Goal: Task Accomplishment & Management: Complete application form

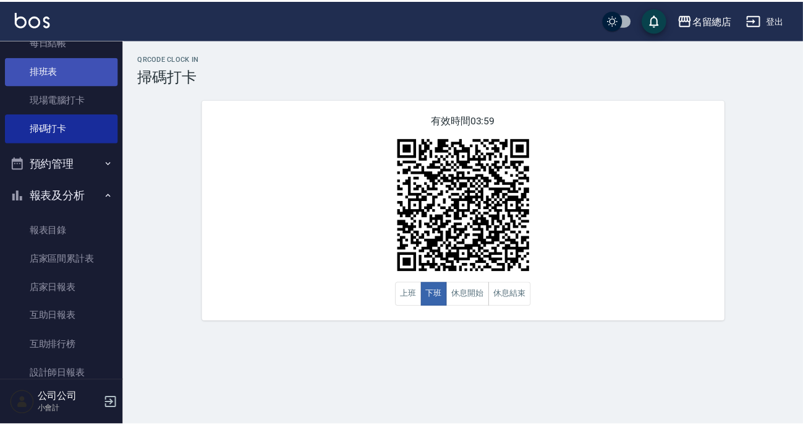
scroll to position [224, 0]
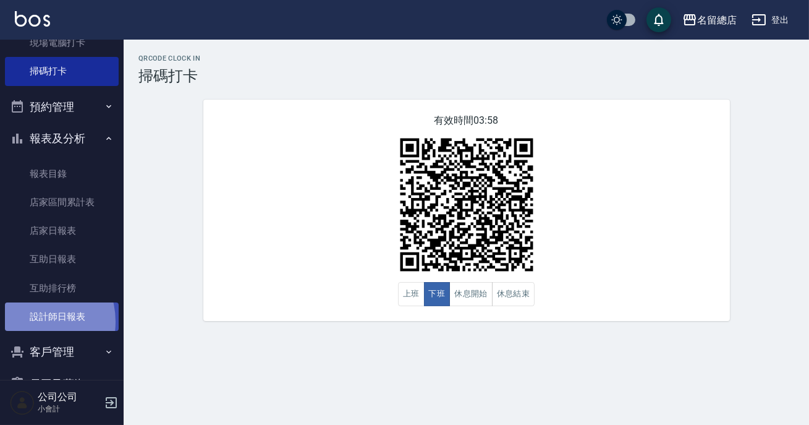
click at [30, 321] on link "設計師日報表" at bounding box center [62, 316] width 114 height 28
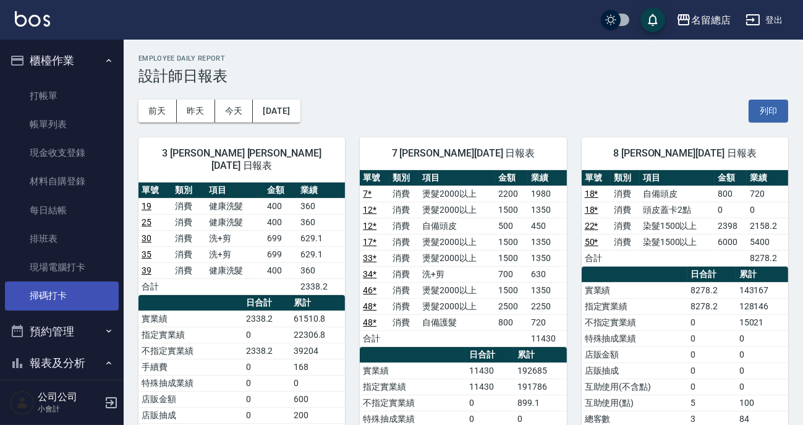
click at [53, 285] on link "掃碼打卡" at bounding box center [62, 295] width 114 height 28
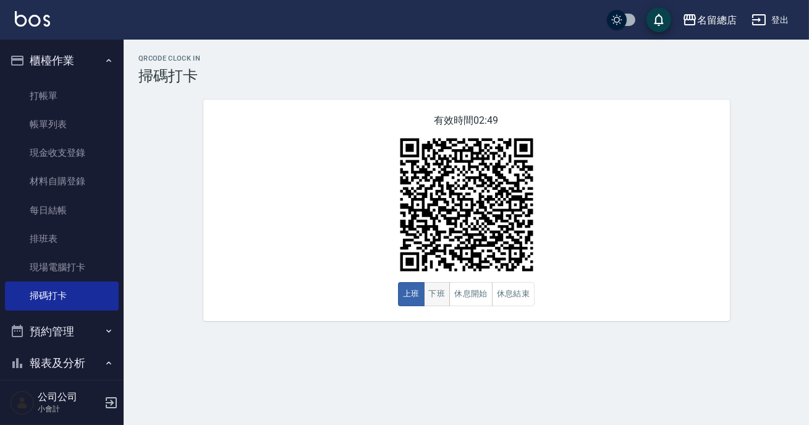
click at [437, 297] on button "下班" at bounding box center [437, 294] width 27 height 24
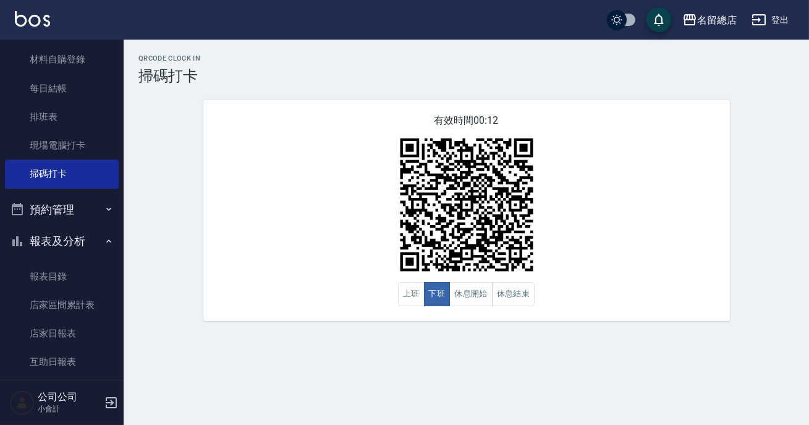
scroll to position [291, 0]
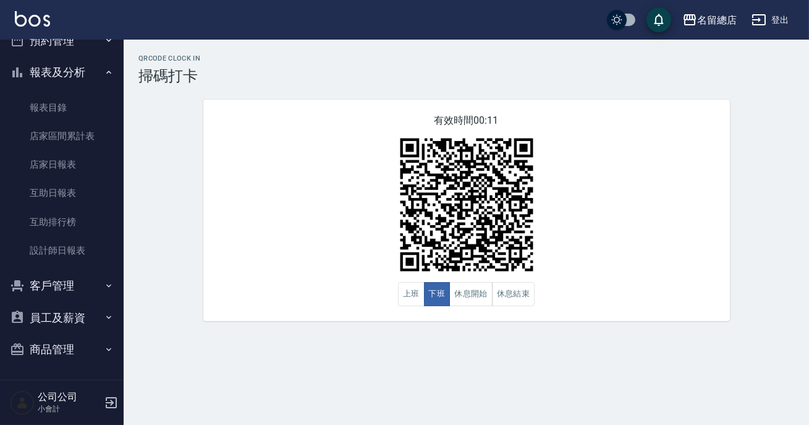
click at [62, 351] on button "商品管理" at bounding box center [62, 349] width 114 height 32
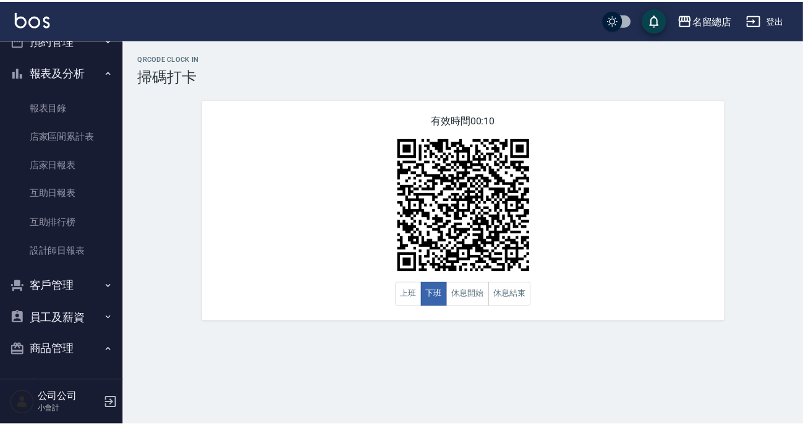
scroll to position [328, 0]
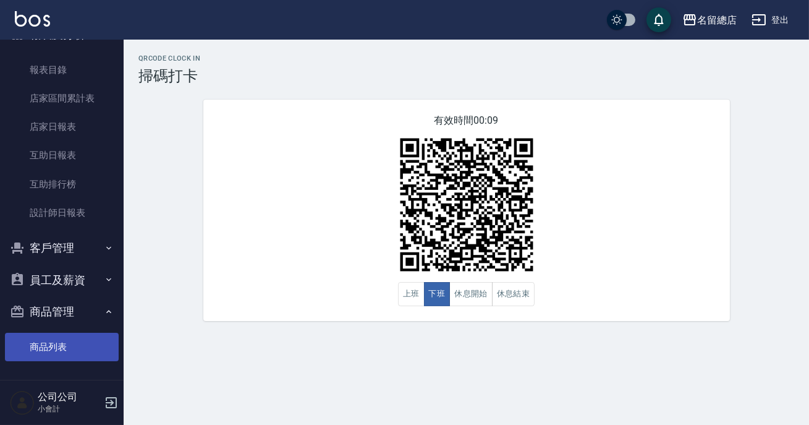
click at [51, 343] on link "商品列表" at bounding box center [62, 347] width 114 height 28
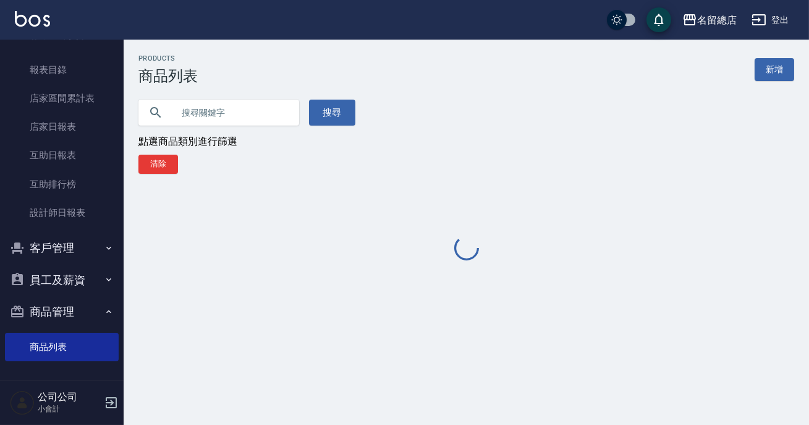
click at [183, 106] on input "text" at bounding box center [231, 112] width 116 height 33
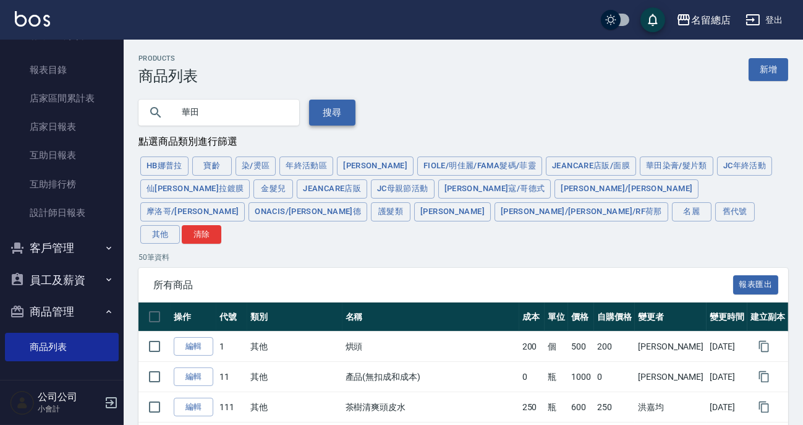
type input "華田"
click at [322, 104] on button "搜尋" at bounding box center [332, 113] width 46 height 26
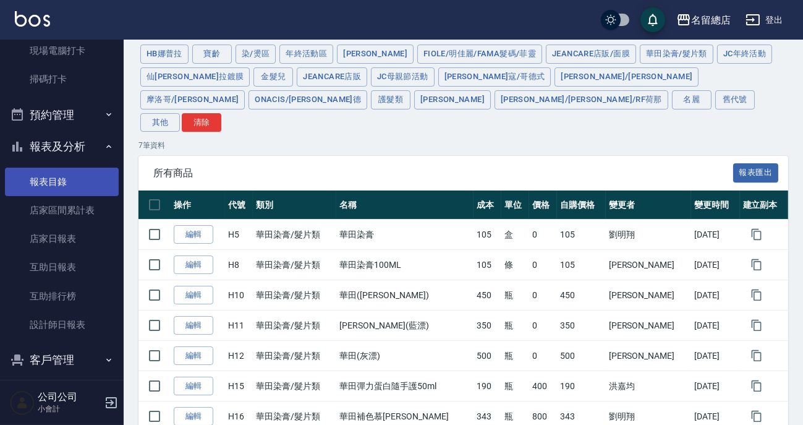
scroll to position [48, 0]
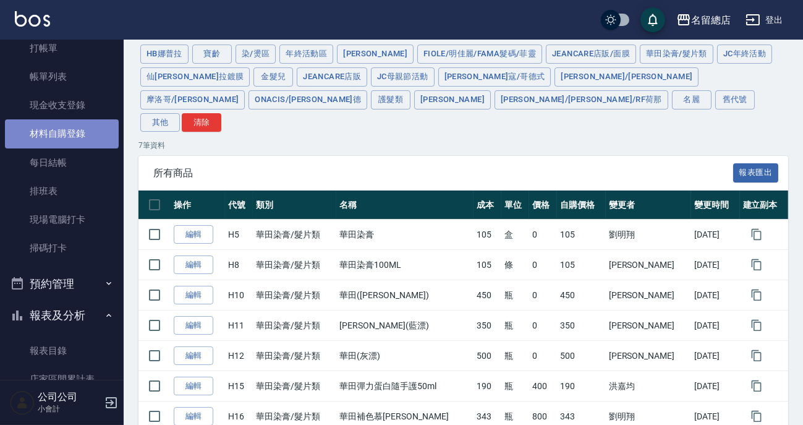
click at [61, 130] on link "材料自購登錄" at bounding box center [62, 133] width 114 height 28
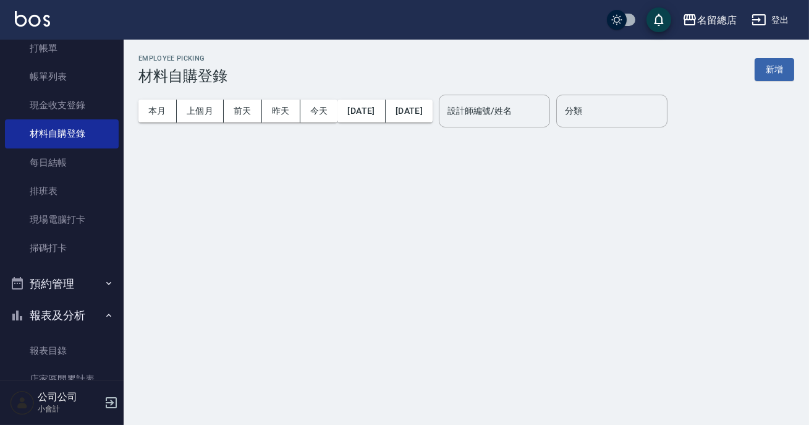
click at [770, 74] on button "新增" at bounding box center [775, 69] width 40 height 23
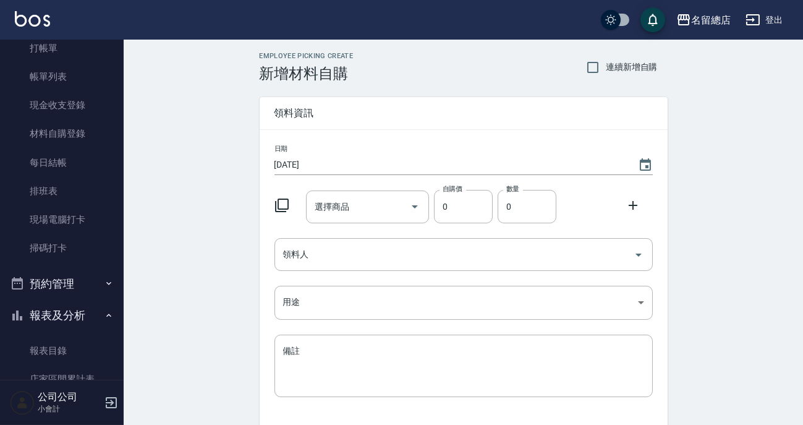
click at [326, 202] on div "選擇商品 選擇商品" at bounding box center [367, 206] width 123 height 33
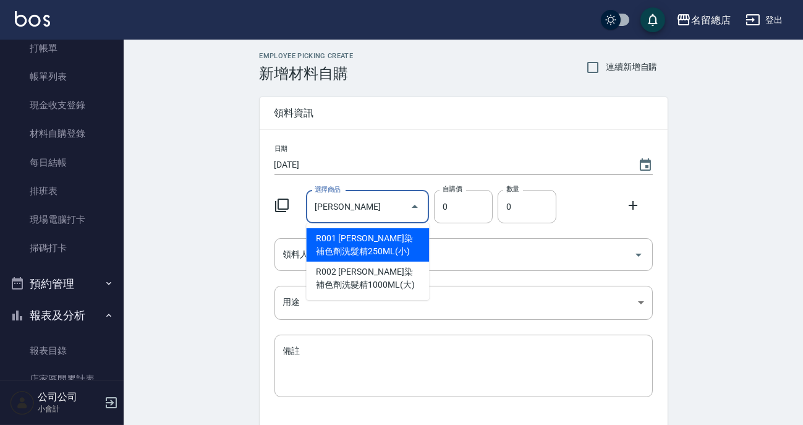
click at [372, 249] on li "R001 [PERSON_NAME]染補色劑洗髮精250ML(小)" at bounding box center [367, 244] width 123 height 33
type input "[PERSON_NAME]塔彩染補色劑洗髮精250ML(小)"
type input "300"
type input "1"
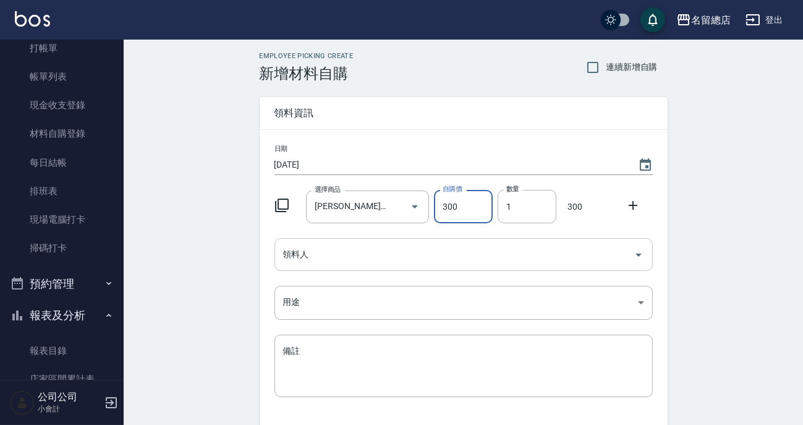
click at [450, 269] on div "領料人" at bounding box center [464, 254] width 378 height 33
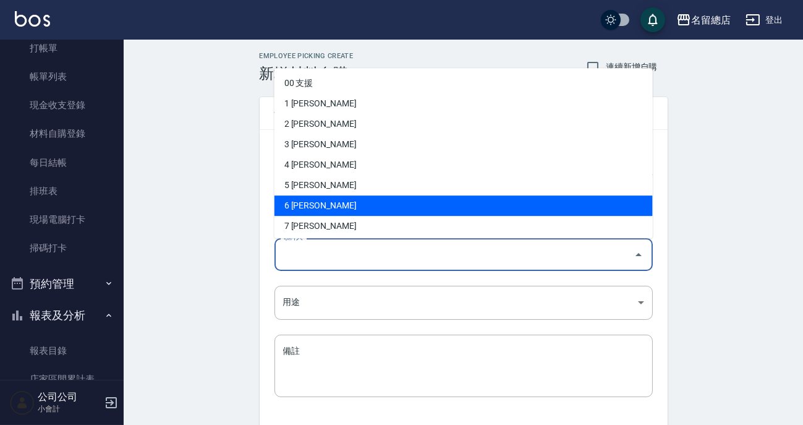
scroll to position [281, 0]
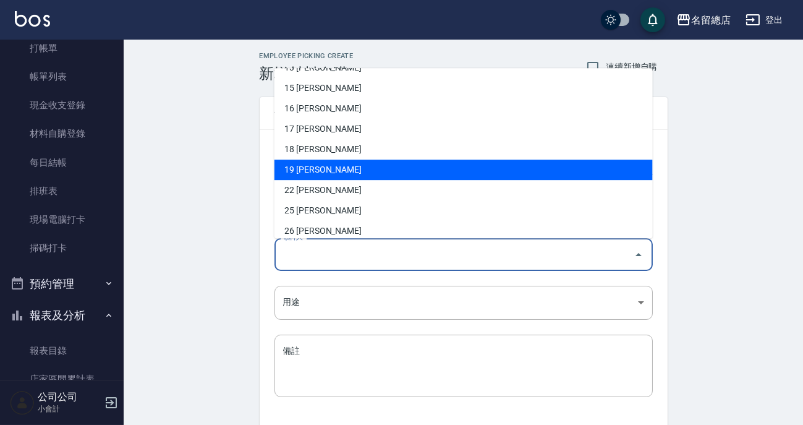
click at [317, 173] on li "19 [PERSON_NAME]" at bounding box center [464, 170] width 378 height 20
type input "林芊佑"
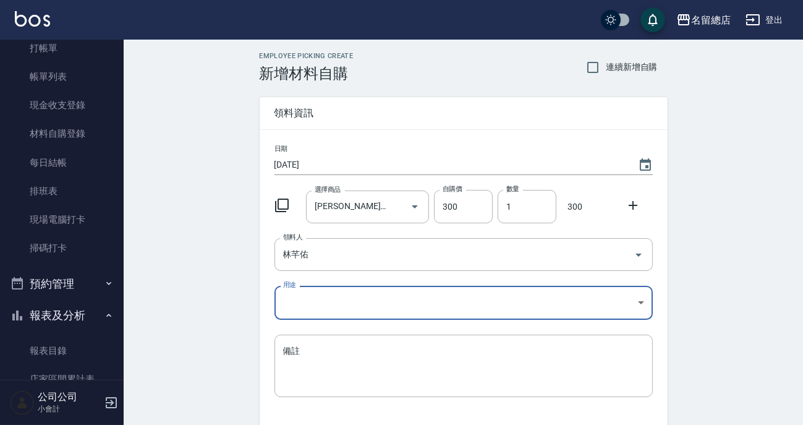
click at [632, 210] on icon at bounding box center [633, 205] width 15 height 15
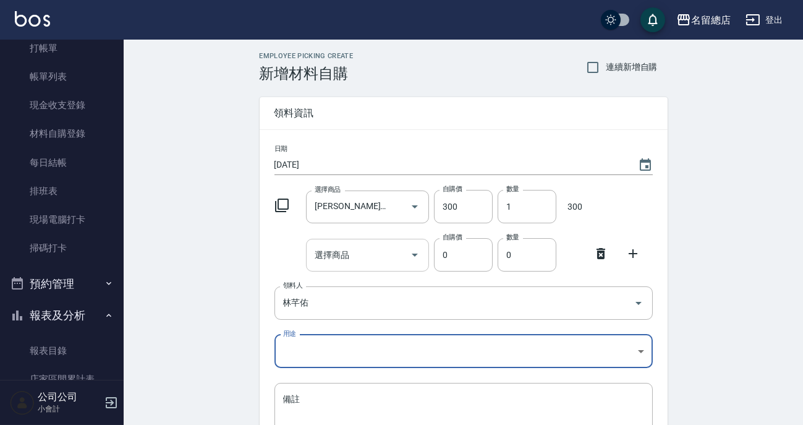
click at [346, 252] on div "選擇商品 選擇商品" at bounding box center [367, 255] width 123 height 33
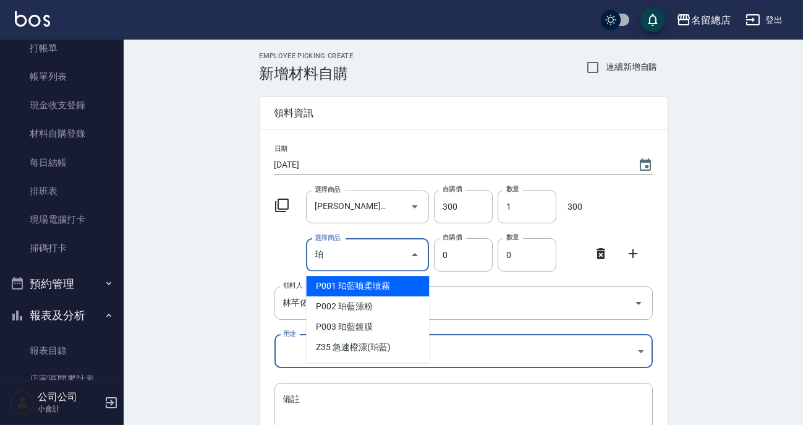
click at [386, 282] on li "P001 珀藍噴柔噴霧" at bounding box center [367, 286] width 123 height 20
type input "珀藍噴柔噴霧"
type input "200"
type input "1"
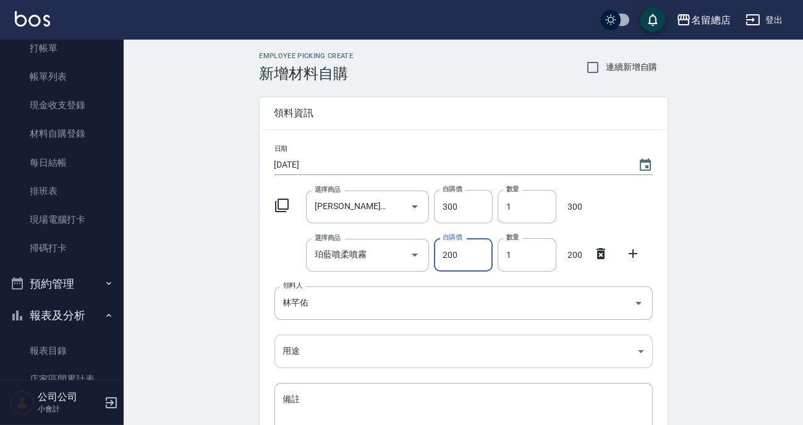
click at [317, 349] on body "名留總店 登出 櫃檯作業 打帳單 帳單列表 現金收支登錄 材料自購登錄 每日結帳 排班表 現場電腦打卡 掃碼打卡 預約管理 預約管理 單日預約紀錄 單週預約紀…" at bounding box center [401, 279] width 803 height 558
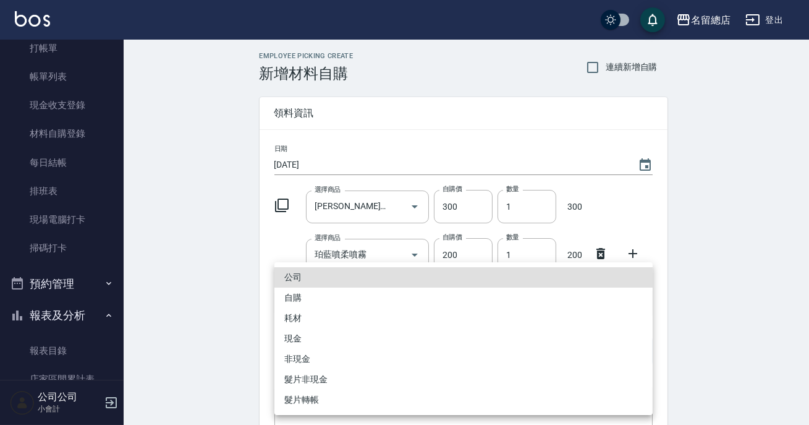
click at [296, 297] on li "自購" at bounding box center [464, 298] width 378 height 20
type input "自購"
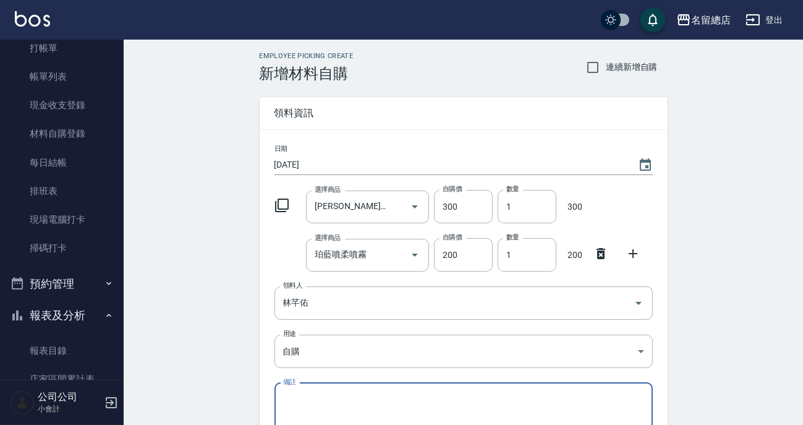
scroll to position [134, 0]
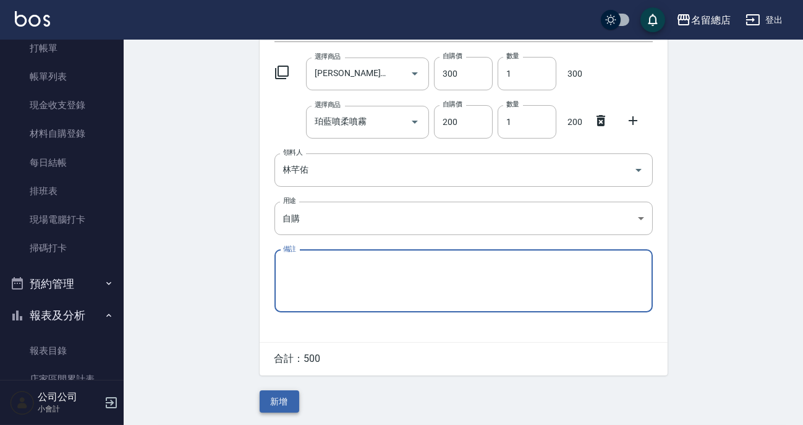
click at [277, 390] on button "新增" at bounding box center [280, 401] width 40 height 23
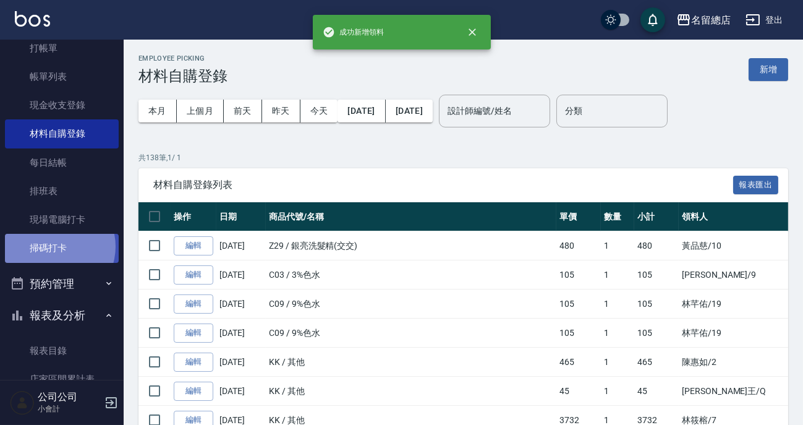
click at [53, 246] on link "掃碼打卡" at bounding box center [62, 248] width 114 height 28
